Goal: Task Accomplishment & Management: Manage account settings

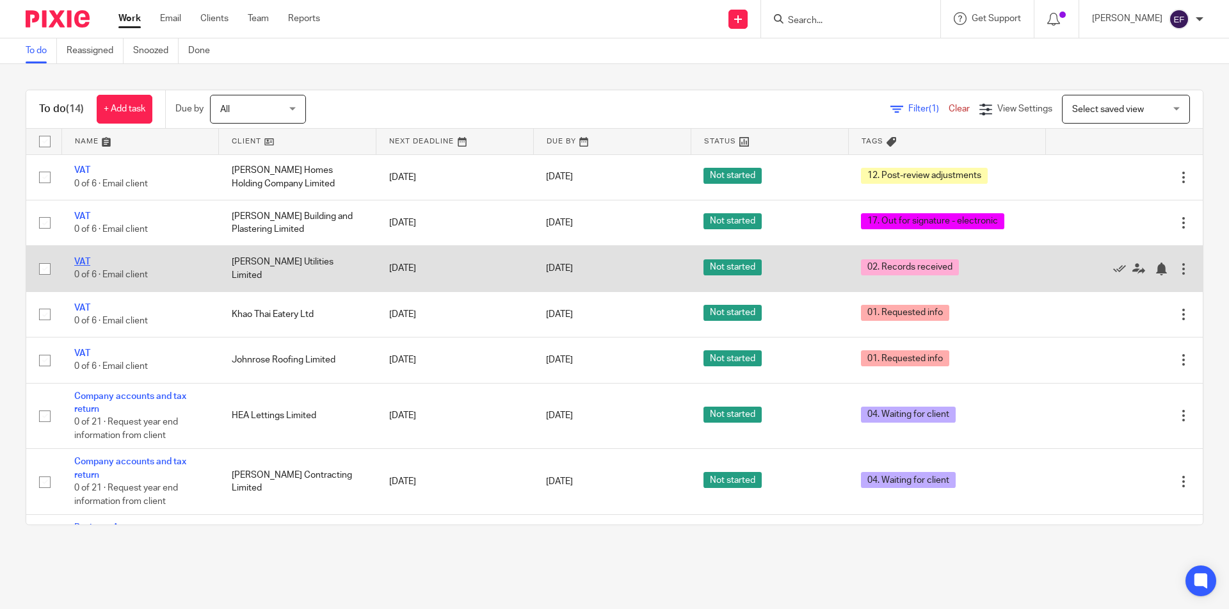
click at [79, 258] on link "VAT" at bounding box center [82, 261] width 16 height 9
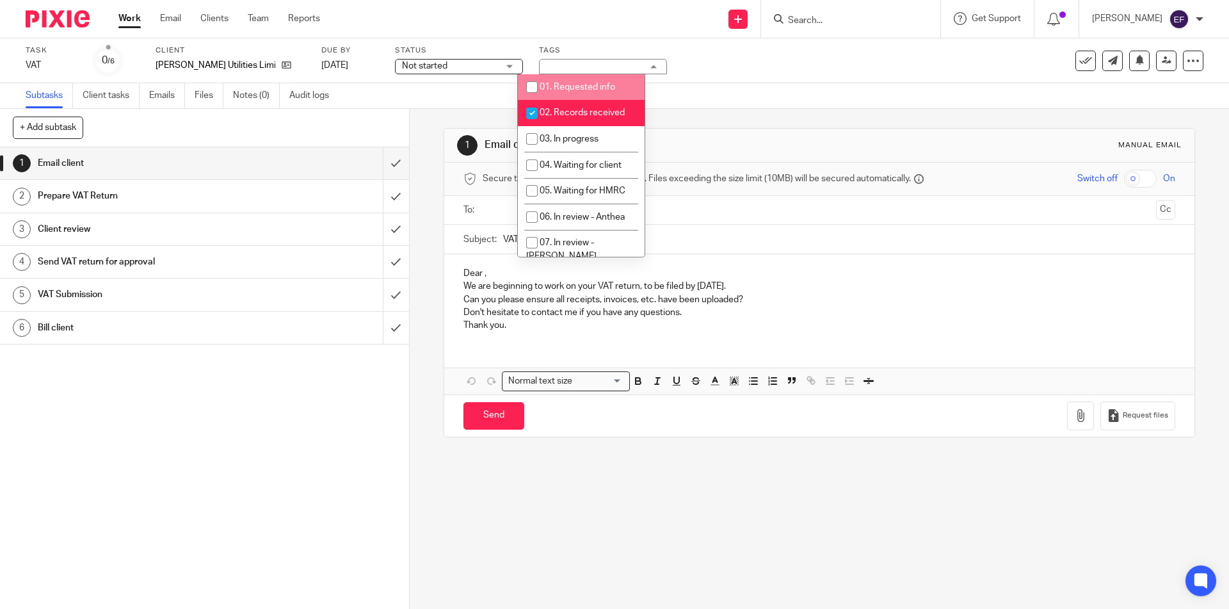
click at [576, 98] on li "01. Requested info" at bounding box center [581, 87] width 127 height 26
checkbox input "true"
click at [576, 111] on span "02. Records received" at bounding box center [582, 112] width 85 height 9
checkbox input "false"
click at [584, 87] on span "01. Requested info" at bounding box center [578, 87] width 76 height 9
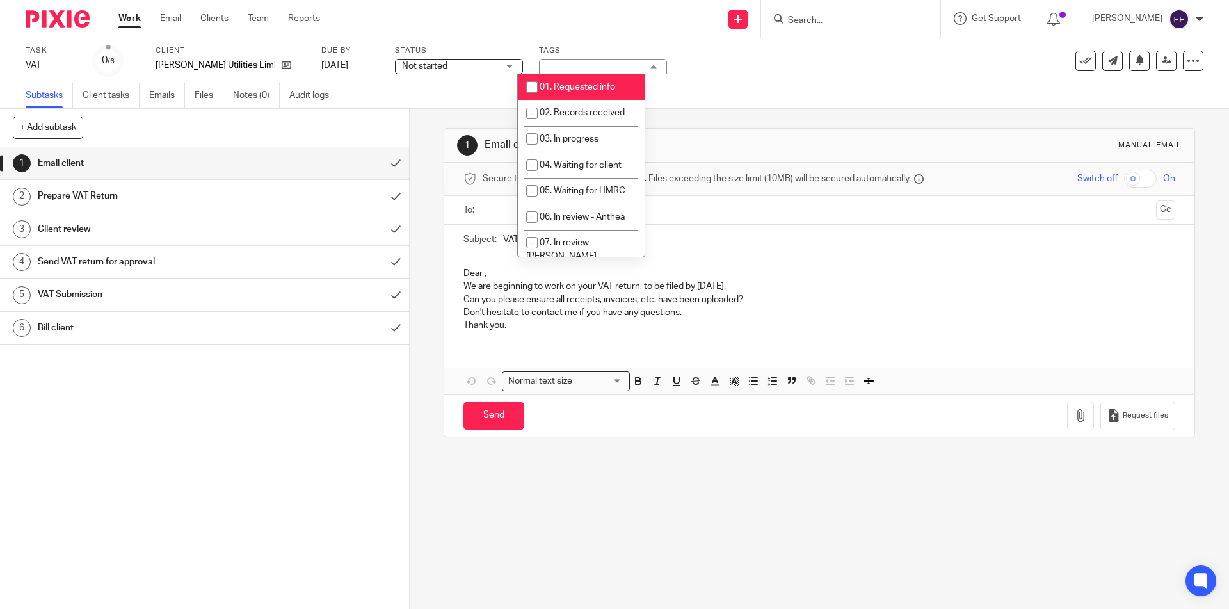
checkbox input "false"
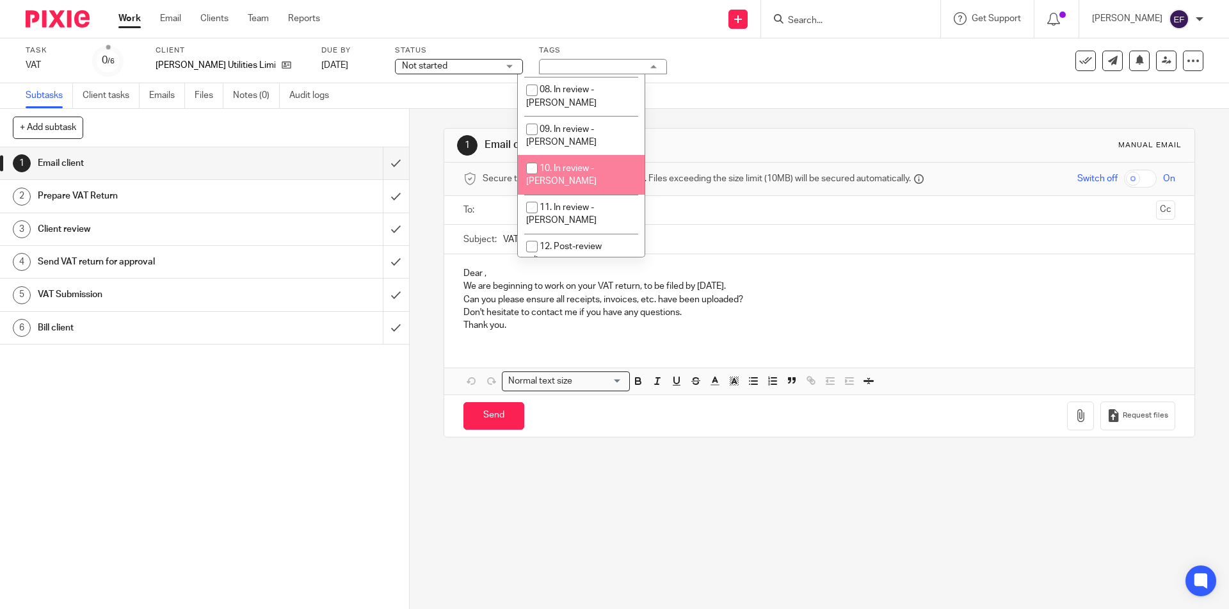
click at [585, 155] on li "10. In review - [PERSON_NAME]" at bounding box center [581, 174] width 127 height 39
checkbox input "true"
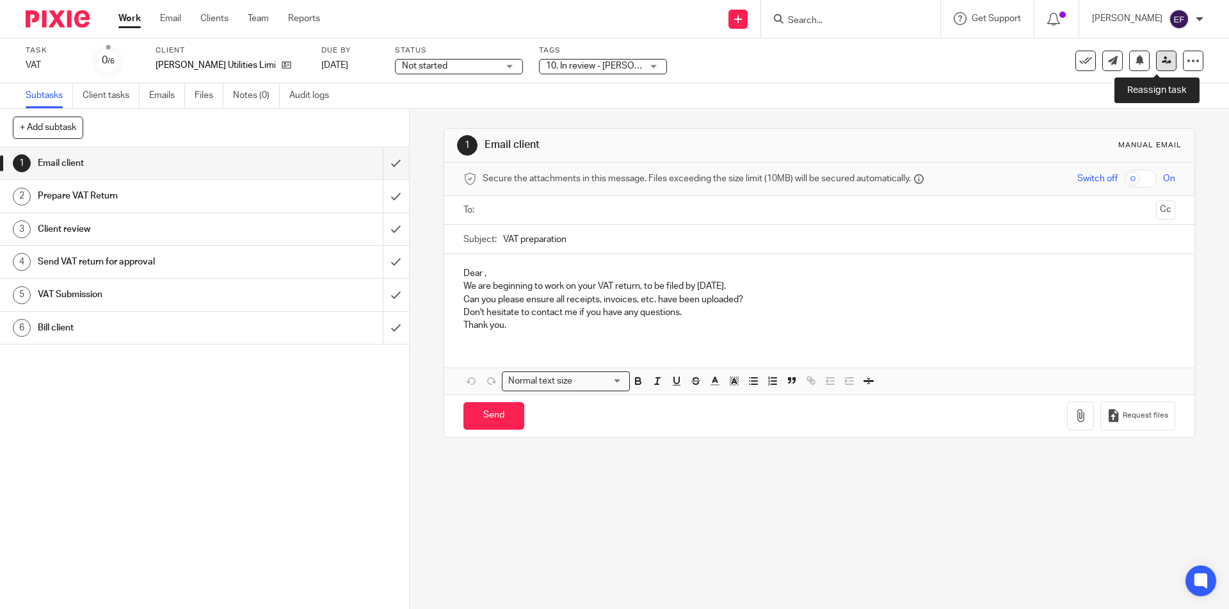
click at [1162, 59] on icon at bounding box center [1167, 61] width 10 height 10
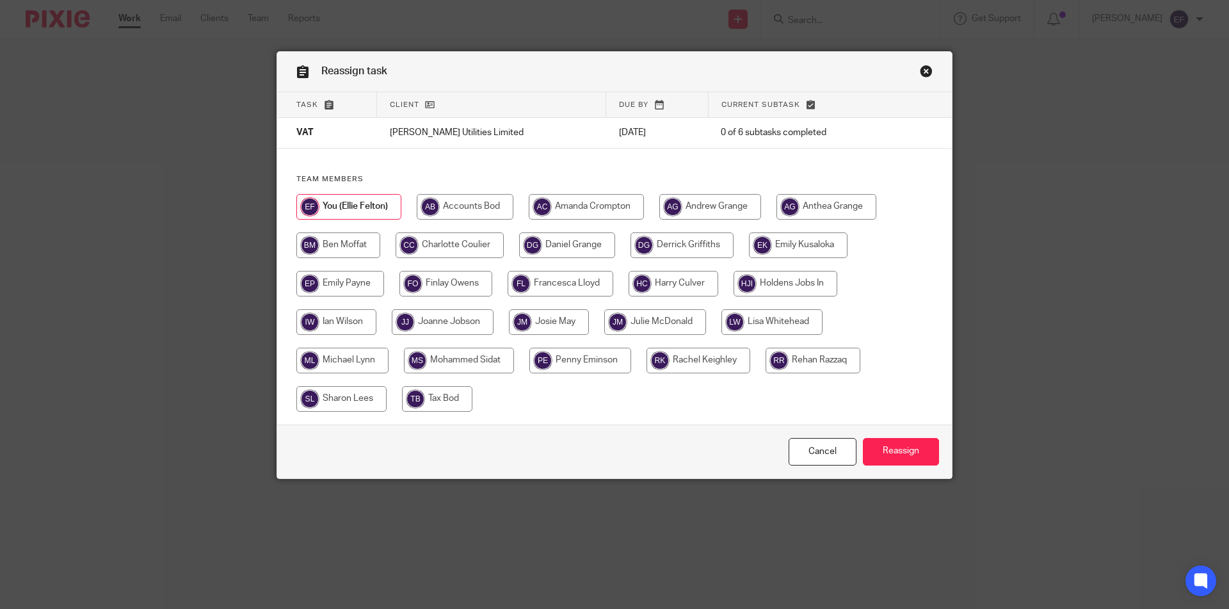
click at [437, 327] on input "radio" at bounding box center [443, 322] width 102 height 26
radio input "true"
click at [869, 441] on input "Reassign" at bounding box center [901, 452] width 76 height 28
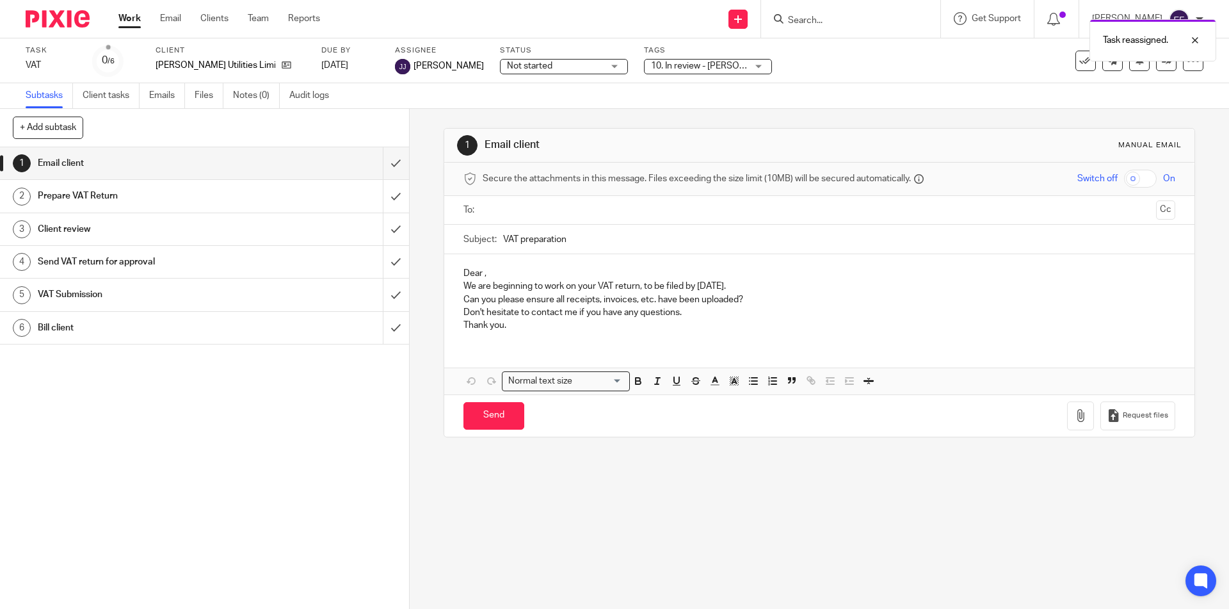
click at [136, 24] on link "Work" at bounding box center [129, 18] width 22 height 13
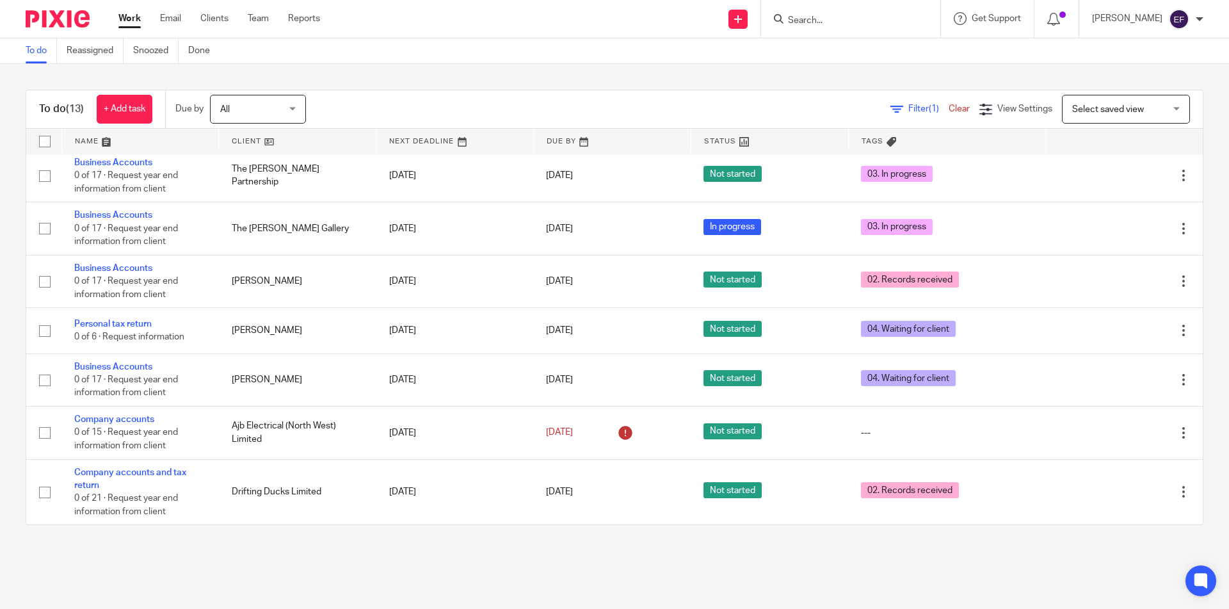
scroll to position [256, 0]
